Goal: Information Seeking & Learning: Learn about a topic

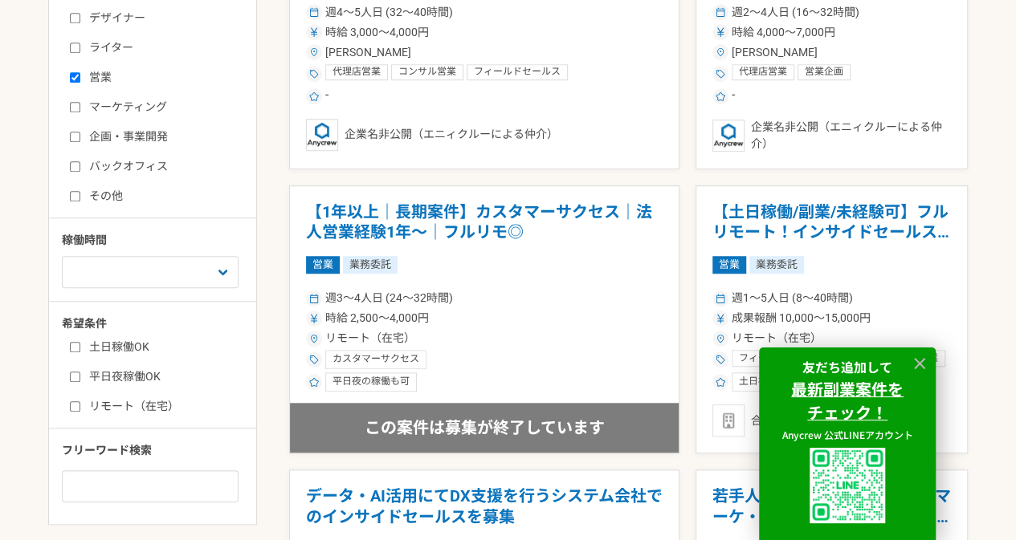
scroll to position [562, 0]
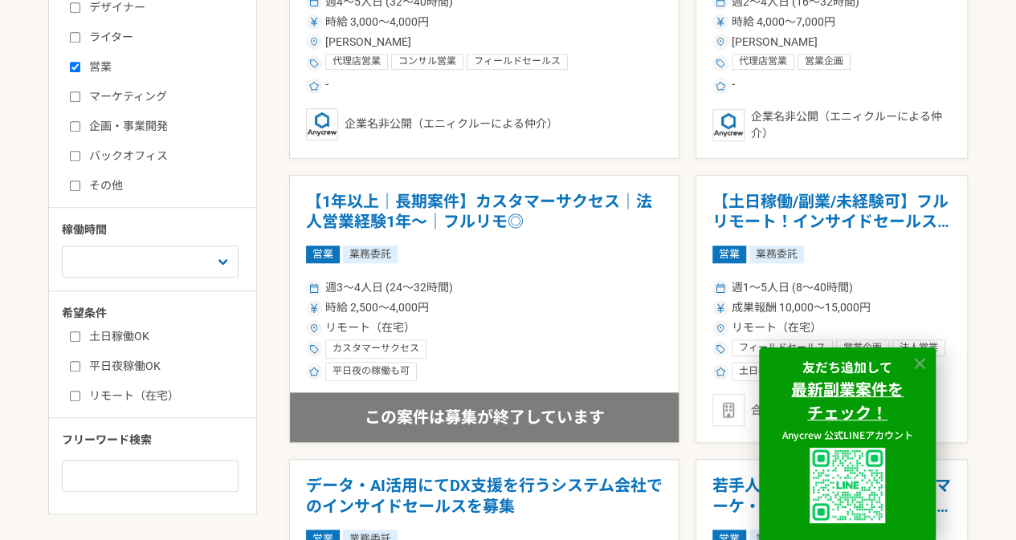
click at [924, 359] on icon at bounding box center [920, 364] width 18 height 18
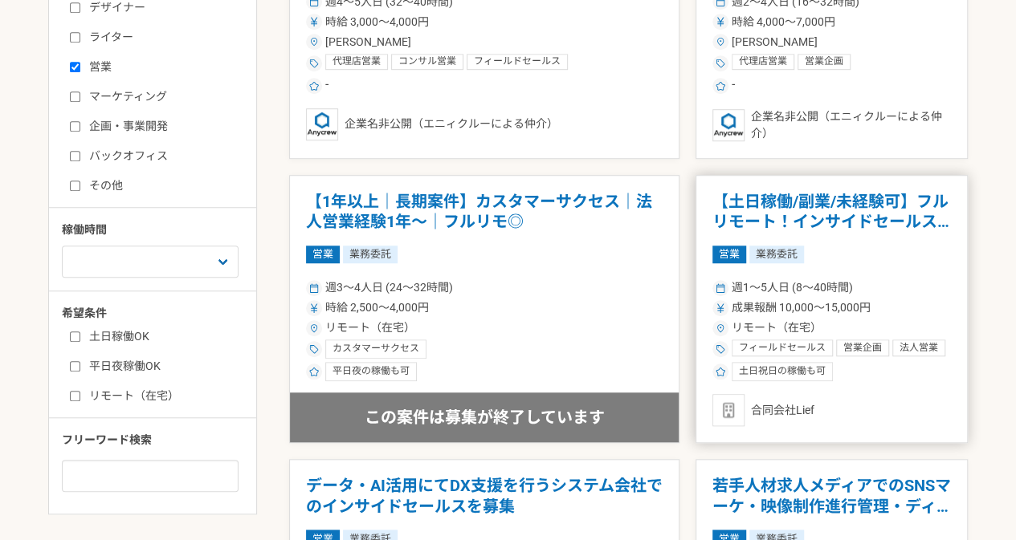
click at [858, 211] on h1 "【土日稼働/副業/未経験可】フルリモート！インサイドセールス募集（長期案件）" at bounding box center [831, 212] width 239 height 41
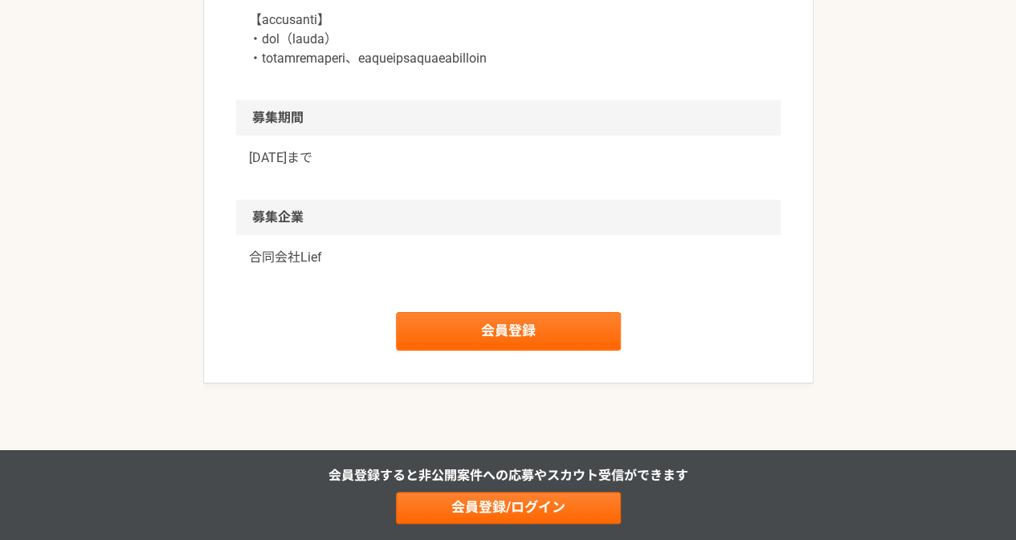
scroll to position [2409, 0]
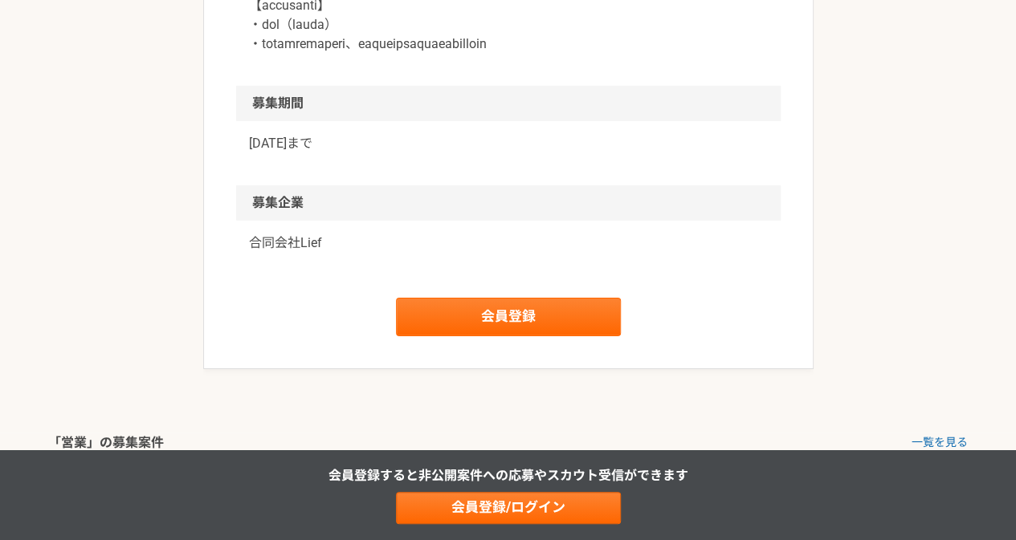
click at [277, 253] on p "合同会社Lief" at bounding box center [508, 243] width 519 height 19
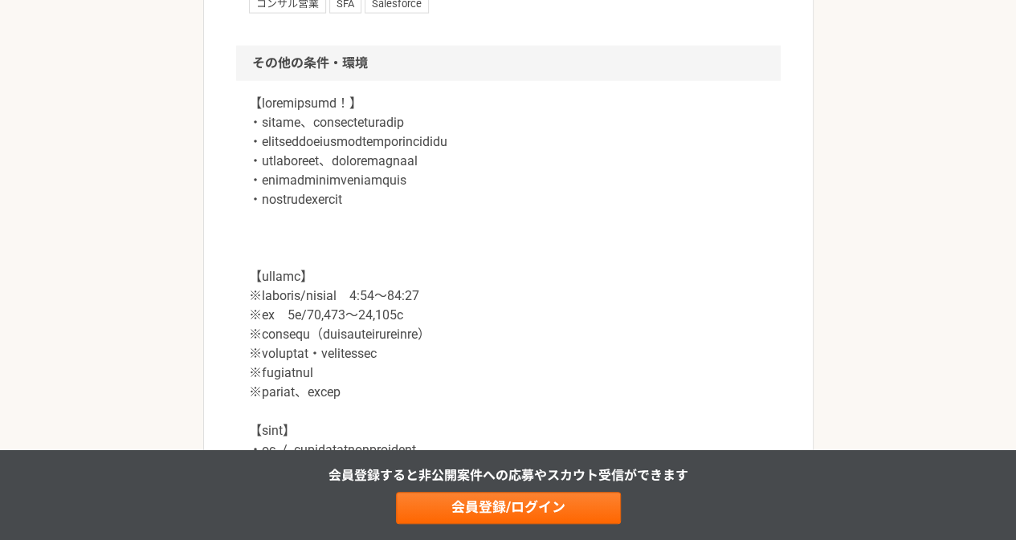
scroll to position [1847, 0]
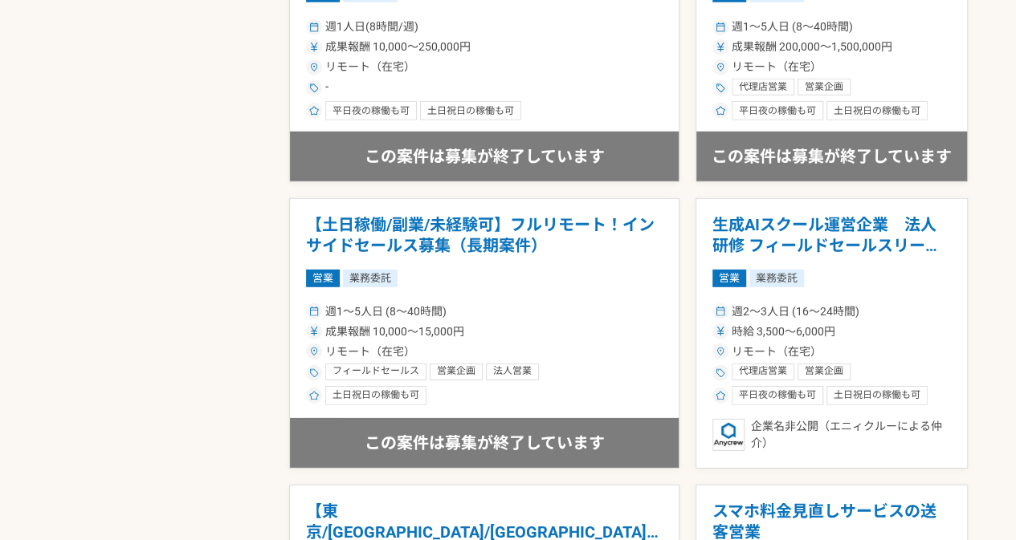
scroll to position [2329, 0]
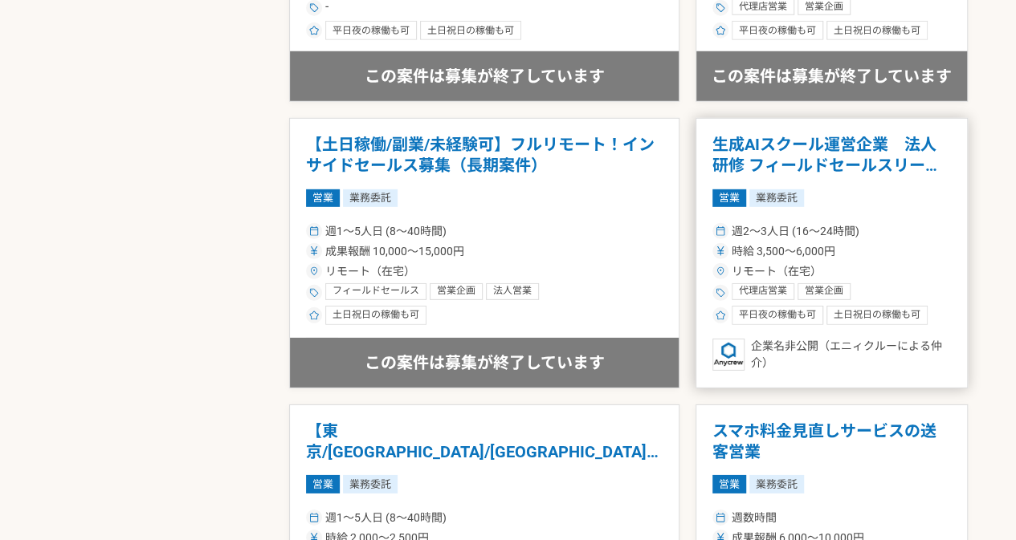
click at [715, 148] on h1 "生成AIスクール運営企業　法人研修 フィールドセールスリーダー候補" at bounding box center [831, 155] width 239 height 41
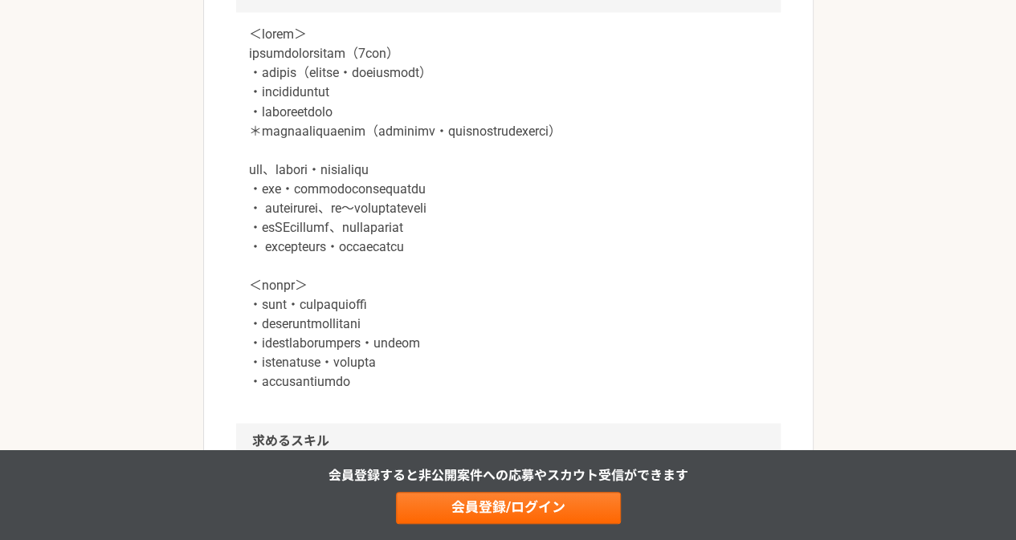
scroll to position [1446, 0]
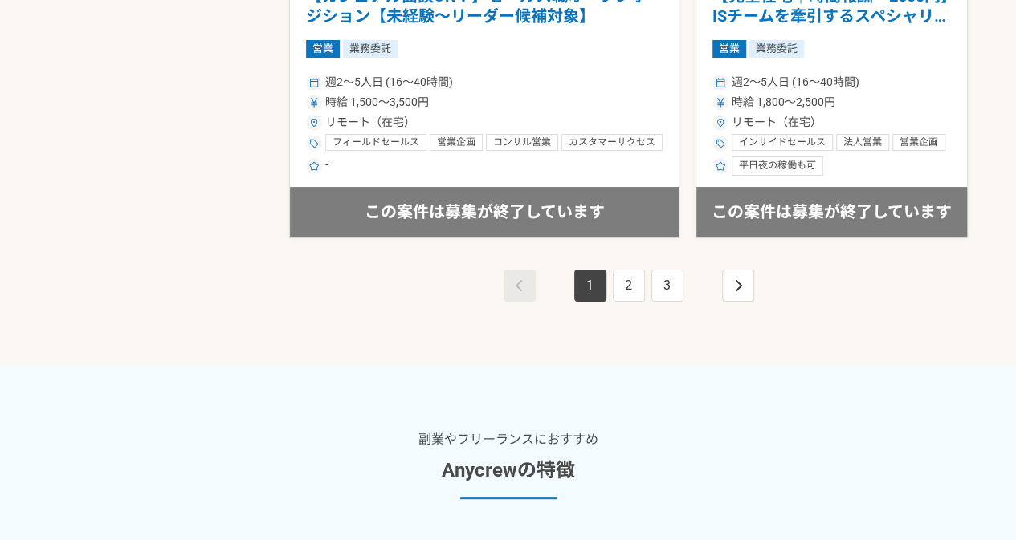
scroll to position [3052, 0]
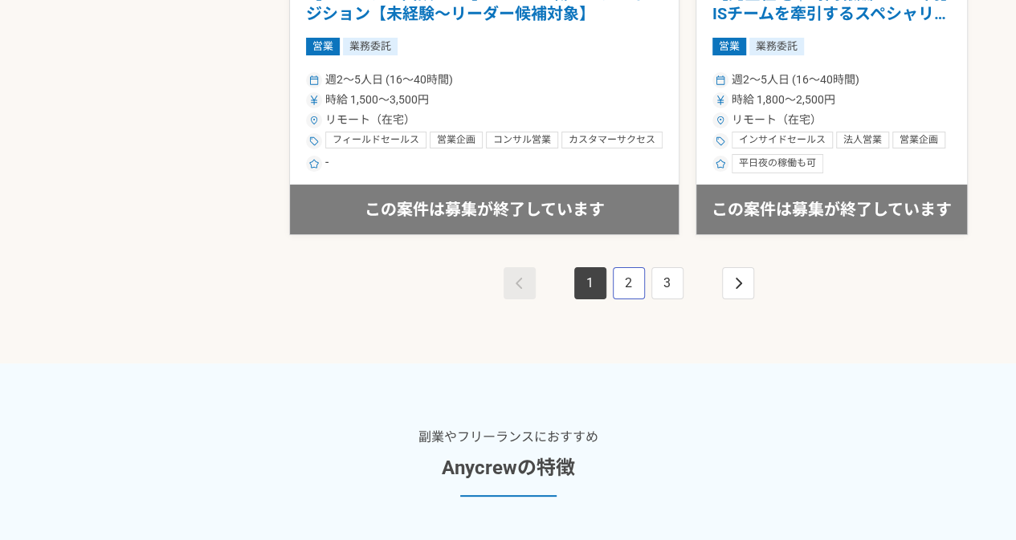
click at [636, 274] on link "2" at bounding box center [629, 283] width 32 height 32
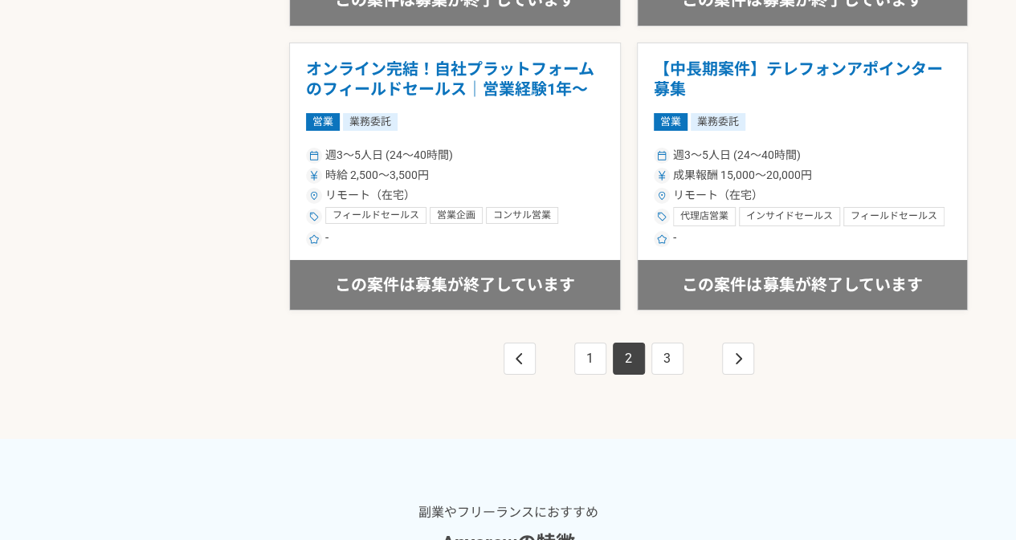
scroll to position [3052, 0]
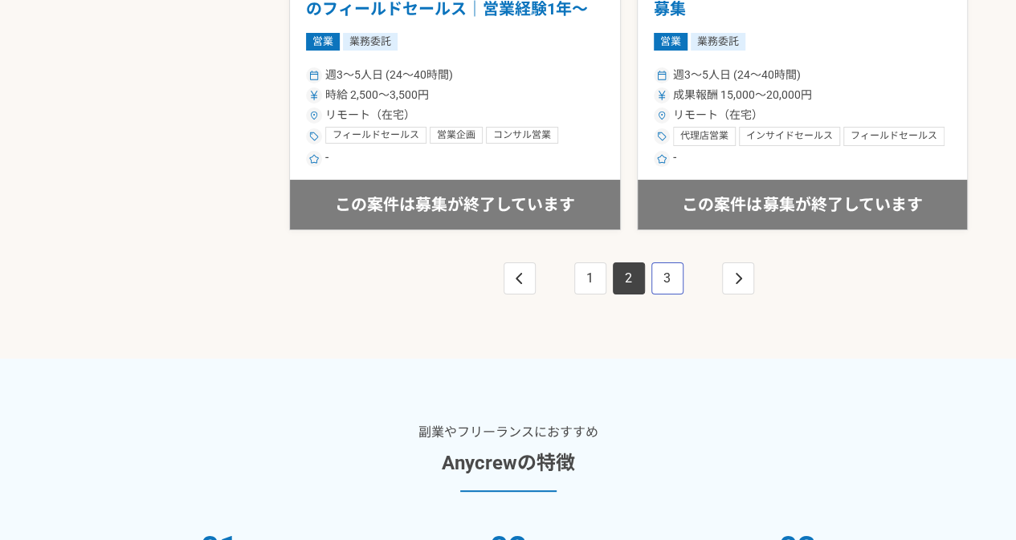
click at [663, 275] on link "3" at bounding box center [667, 279] width 32 height 32
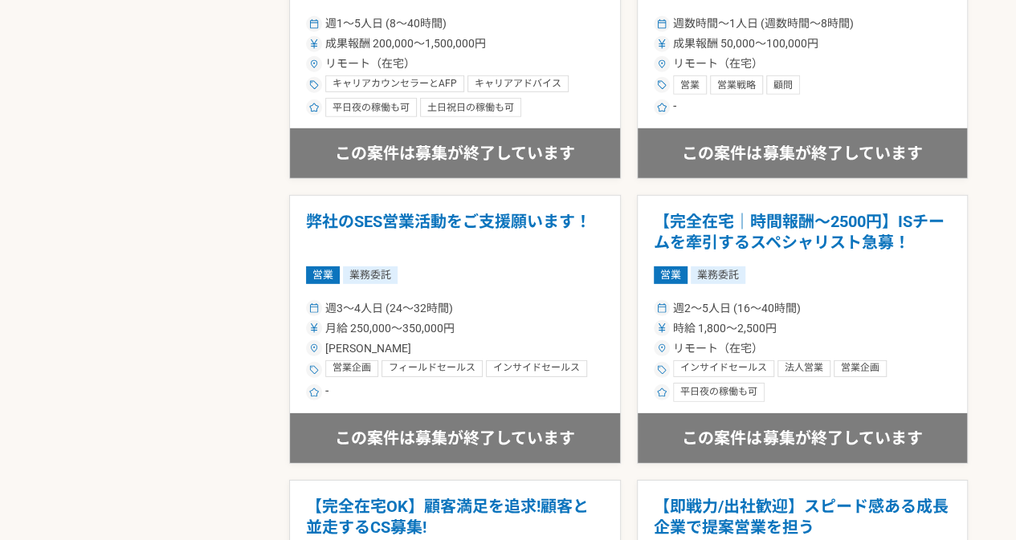
scroll to position [2329, 0]
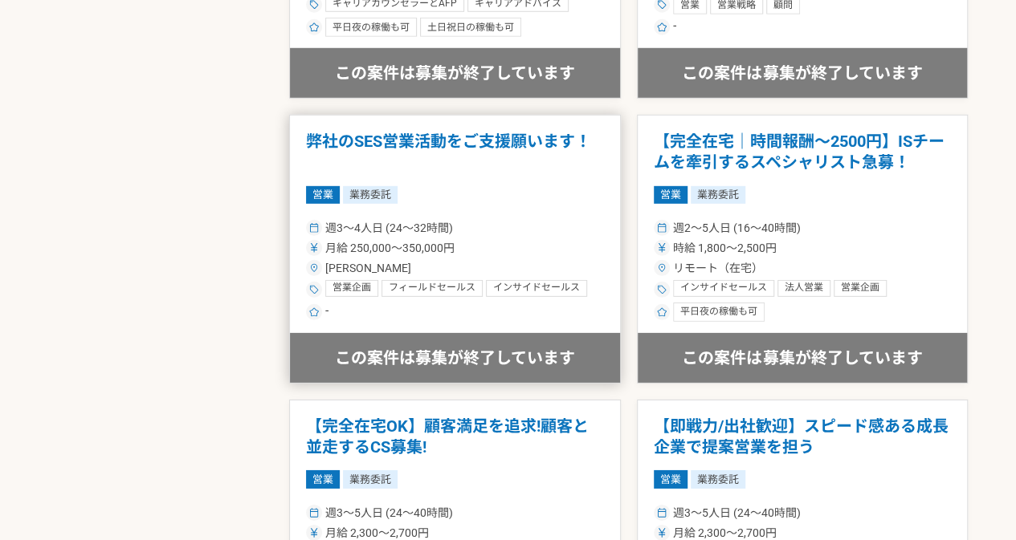
click at [452, 132] on h1 "弊社のSES営業活動をご支援願います！" at bounding box center [455, 152] width 298 height 41
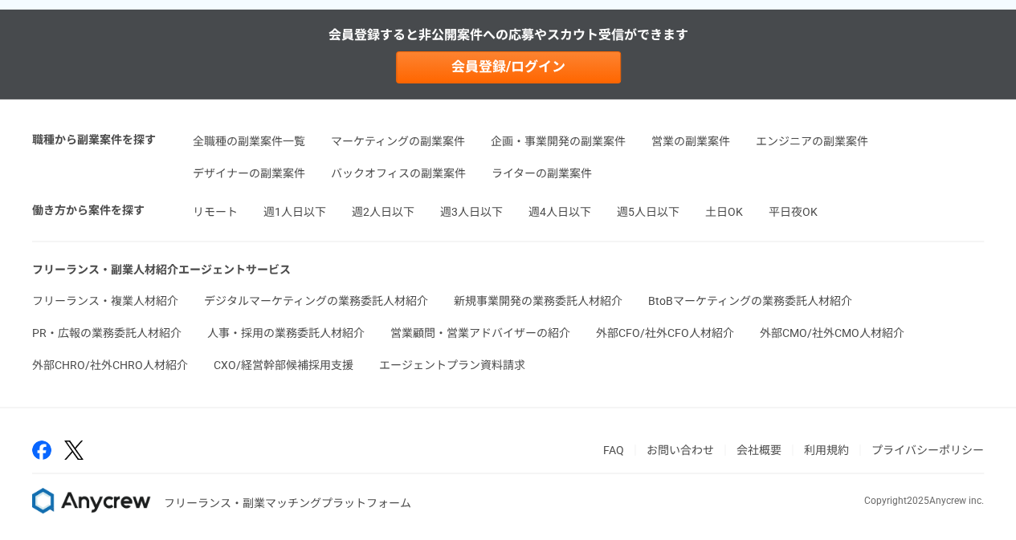
scroll to position [2764, 0]
